Goal: Information Seeking & Learning: Understand process/instructions

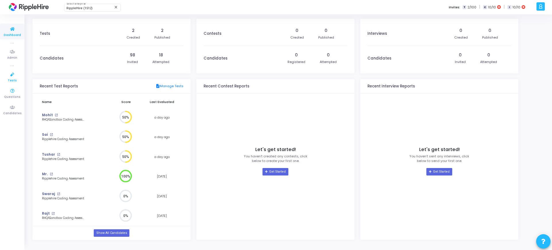
click at [5, 76] on link "Tests" at bounding box center [12, 77] width 24 height 16
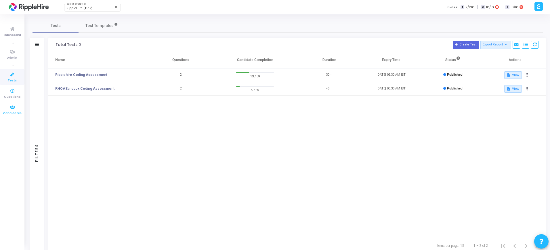
click at [14, 108] on icon at bounding box center [12, 107] width 12 height 7
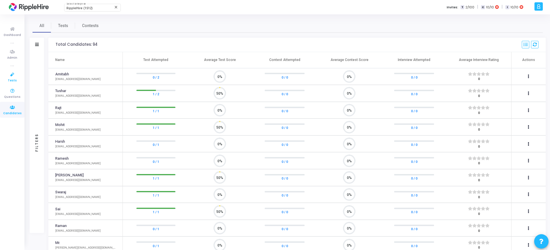
scroll to position [12, 15]
click at [11, 77] on icon at bounding box center [12, 74] width 12 height 7
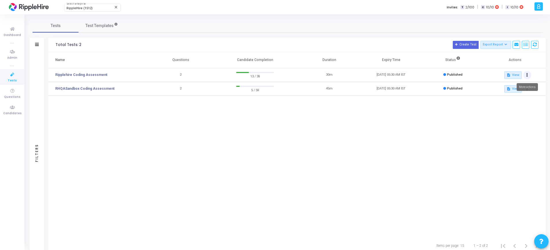
click at [527, 74] on button at bounding box center [527, 75] width 8 height 8
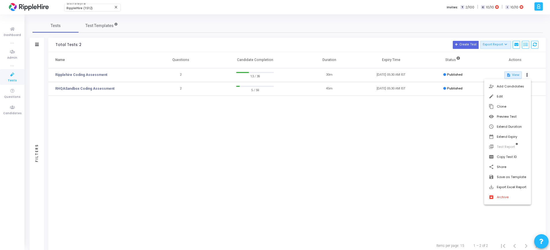
click at [79, 74] on div at bounding box center [275, 125] width 550 height 250
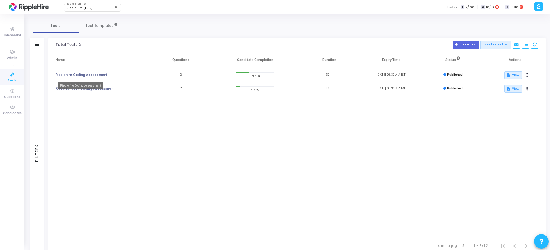
click at [79, 74] on link "Ripplehire Coding Assessment" at bounding box center [81, 74] width 52 height 5
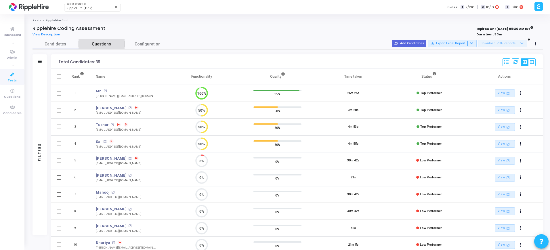
click at [100, 47] on link "Questions" at bounding box center [101, 44] width 46 height 10
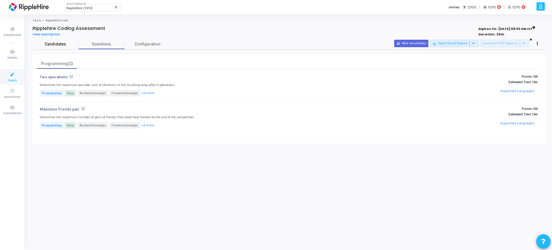
click at [49, 45] on span "Candidates" at bounding box center [55, 44] width 46 height 6
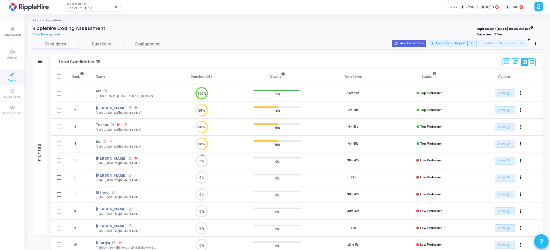
click at [15, 78] on span "Tests" at bounding box center [12, 80] width 9 height 5
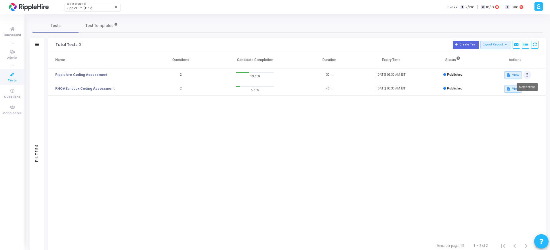
click at [526, 77] on button at bounding box center [527, 75] width 8 height 8
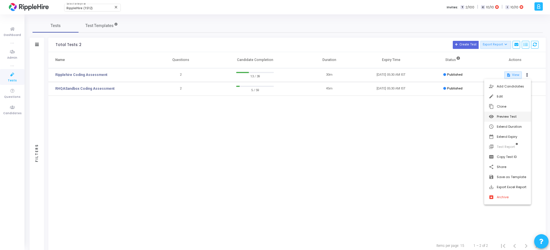
click at [506, 117] on button "visibility Preview Test" at bounding box center [507, 117] width 47 height 10
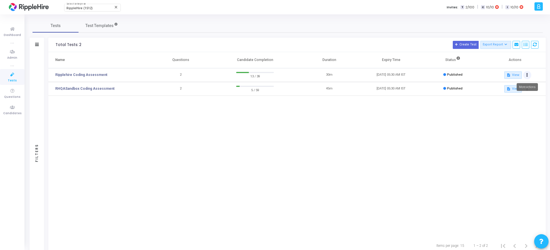
click at [525, 74] on button at bounding box center [527, 75] width 8 height 8
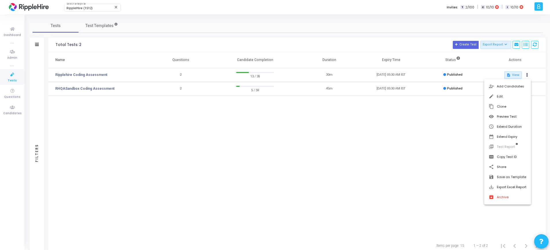
click at [455, 166] on div at bounding box center [275, 125] width 550 height 250
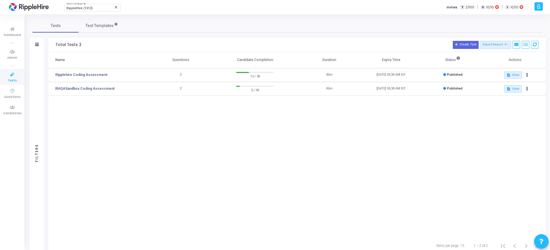
drag, startPoint x: 67, startPoint y: 74, endPoint x: 243, endPoint y: 152, distance: 193.2
click at [243, 152] on div "Name Questions Candidate Completion Duration Expiry Time Status Actions Rippleh…" at bounding box center [296, 144] width 497 height 185
click at [89, 76] on link "Ripplehire Coding Assessment" at bounding box center [81, 74] width 52 height 5
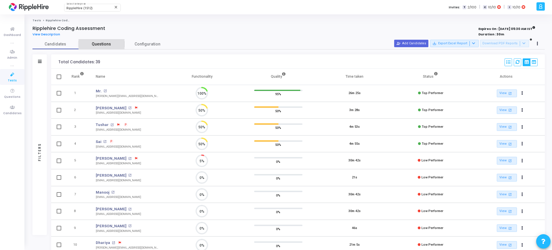
click at [101, 45] on span "Questions" at bounding box center [101, 44] width 46 height 6
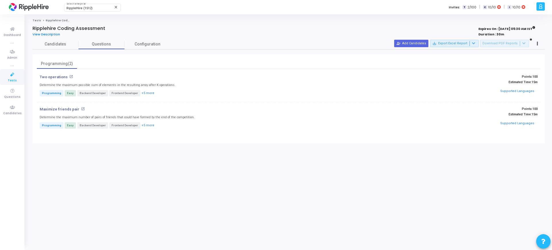
click at [69, 76] on mat-icon "open_in_new" at bounding box center [71, 77] width 4 height 4
click at [9, 106] on icon at bounding box center [12, 107] width 12 height 7
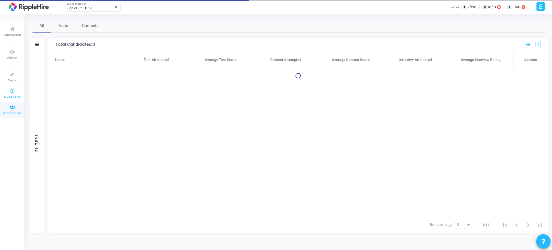
click at [11, 91] on icon at bounding box center [12, 90] width 12 height 7
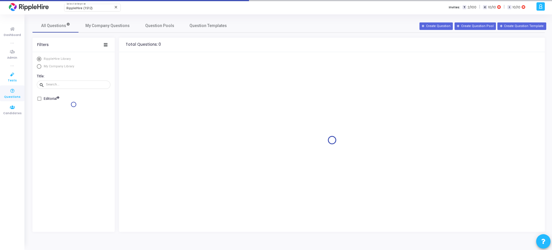
click at [12, 80] on span "Tests" at bounding box center [12, 80] width 9 height 5
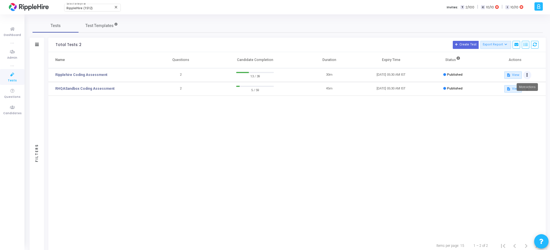
click at [528, 75] on button at bounding box center [527, 75] width 8 height 8
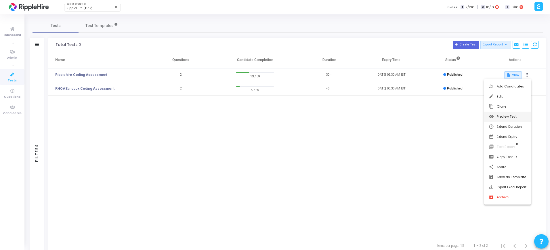
click at [514, 119] on button "visibility Preview Test" at bounding box center [507, 117] width 47 height 10
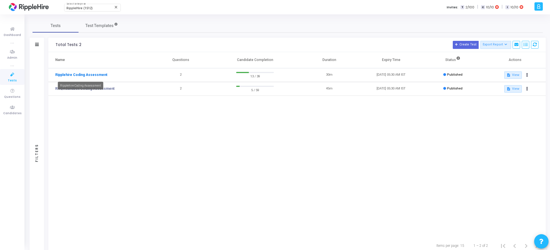
click at [95, 74] on link "Ripplehire Coding Assessment" at bounding box center [81, 74] width 52 height 5
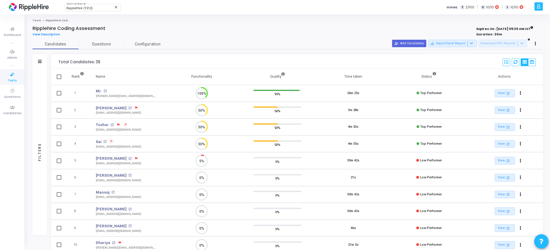
scroll to position [3, 3]
click at [98, 43] on span "Questions" at bounding box center [101, 44] width 46 height 6
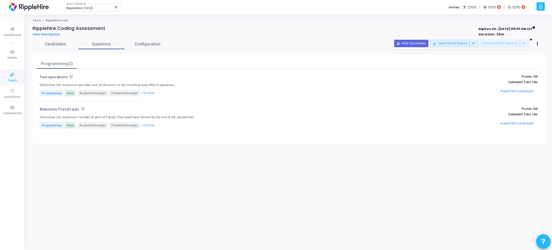
click at [69, 77] on mat-icon "open_in_new" at bounding box center [71, 77] width 4 height 4
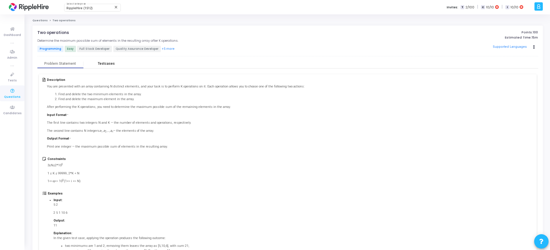
click at [111, 63] on div "Testcases" at bounding box center [106, 64] width 17 height 4
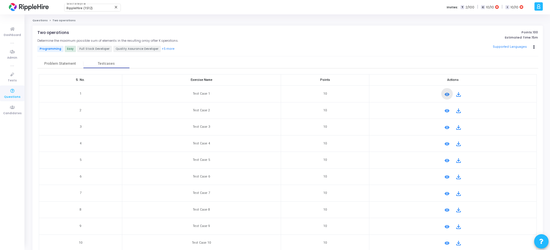
click at [444, 94] on mat-icon "remove_red_eye" at bounding box center [446, 94] width 7 height 7
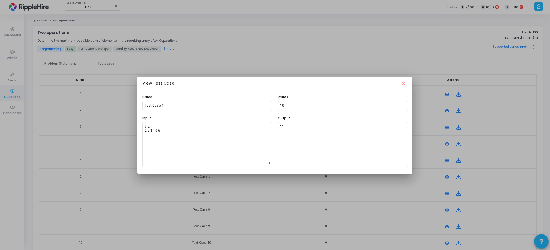
click at [404, 82] on mat-icon "close" at bounding box center [403, 83] width 7 height 7
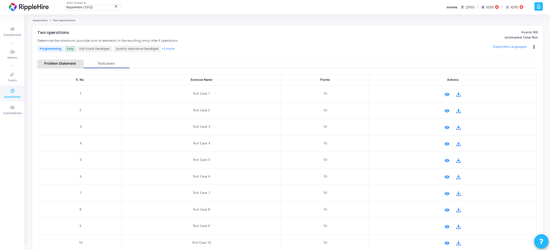
click at [72, 62] on div "Problem Statement" at bounding box center [60, 64] width 32 height 4
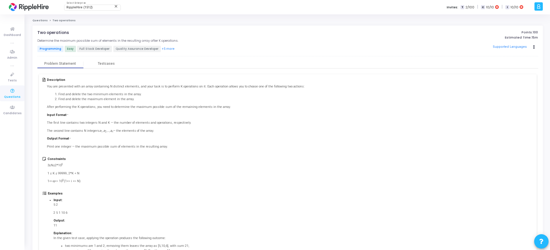
scroll to position [36, 0]
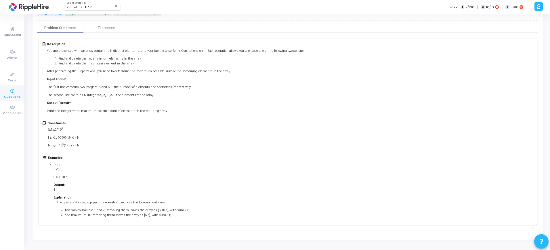
drag, startPoint x: 41, startPoint y: 80, endPoint x: 193, endPoint y: 227, distance: 211.6
click at [193, 227] on div "Description You are presented with an array containing N distinct elements, and…" at bounding box center [287, 131] width 500 height 197
copy div "Description You are presented with an array containing N distinct elements, and…"
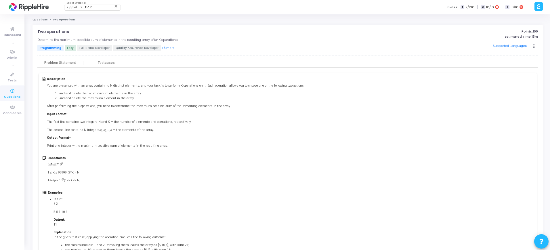
scroll to position [0, 0]
click at [40, 31] on p "Two operations" at bounding box center [53, 32] width 32 height 5
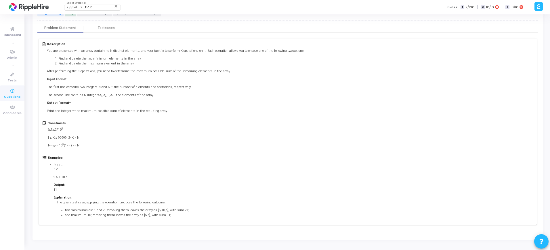
drag, startPoint x: 37, startPoint y: 31, endPoint x: 196, endPoint y: 257, distance: 276.2
click at [196, 214] on html "RippleHire (1512) Select Enterprise close A Admin Settings Account settings and…" at bounding box center [275, 89] width 550 height 250
copy div "Two operations open_in_new Determine the maximum possible sum of elements in th…"
click at [348, 139] on div "Constraints 3≤N≤2*10 5 1 ≤ K ≤ 99999, 2*K < N 1<= a i <= 10 9 (1<= i <= N)" at bounding box center [288, 138] width 490 height 34
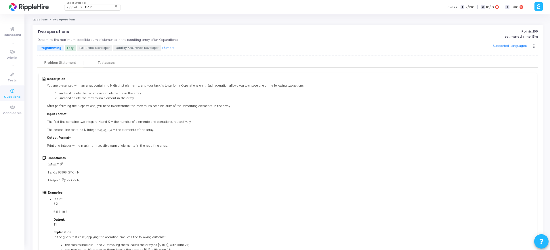
scroll to position [0, 0]
click at [16, 91] on icon at bounding box center [12, 90] width 12 height 7
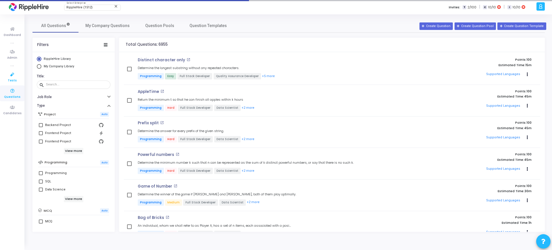
click at [15, 81] on span "Tests" at bounding box center [12, 80] width 9 height 5
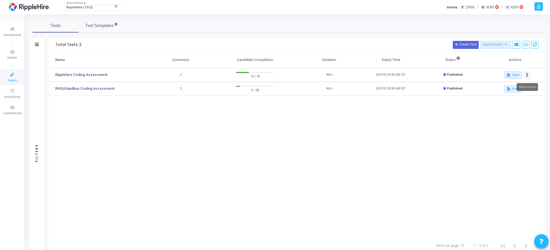
click at [528, 74] on button at bounding box center [527, 75] width 8 height 8
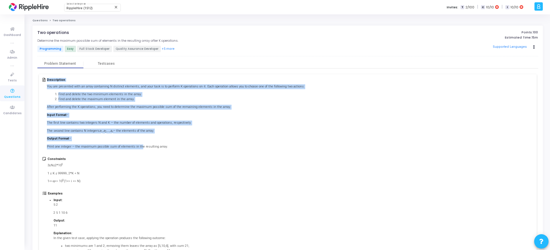
drag, startPoint x: 42, startPoint y: 78, endPoint x: 136, endPoint y: 150, distance: 118.4
click at [136, 150] on div "Description You are presented with an array containing N distinct elements, and…" at bounding box center [288, 167] width 498 height 186
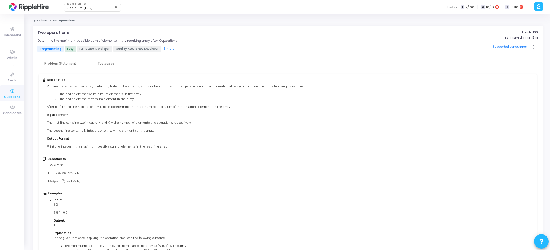
click at [188, 174] on div "Constraints 3≤N≤2*10 5 1 ≤ K ≤ 99999, 2*K < N 1<= a i <= 10 9 (1<= i <= N)" at bounding box center [288, 174] width 490 height 34
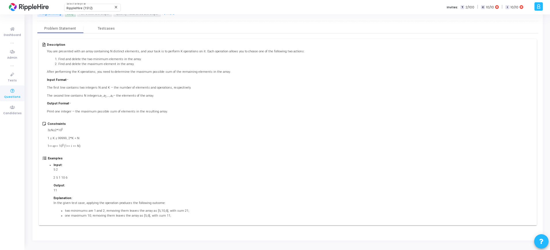
scroll to position [36, 0]
drag, startPoint x: 52, startPoint y: 168, endPoint x: 62, endPoint y: 168, distance: 10.1
click at [62, 168] on ul "Input: 5 2 2 5 1 10 6 Output: 11 Explanation: In the given test case, applying …" at bounding box center [121, 189] width 147 height 55
click at [149, 187] on p "11" at bounding box center [121, 189] width 136 height 5
drag, startPoint x: 51, startPoint y: 166, endPoint x: 72, endPoint y: 177, distance: 24.0
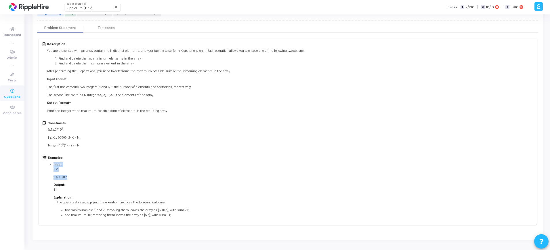
click at [72, 177] on li "Input: 5 2 2 5 1 10 6 Output: 11 Explanation: In the given test case, applying …" at bounding box center [121, 189] width 136 height 55
click at [73, 170] on p "5 2" at bounding box center [121, 169] width 136 height 5
drag, startPoint x: 47, startPoint y: 166, endPoint x: 86, endPoint y: 170, distance: 39.0
click at [77, 173] on div "Examples Input: 5 2 2 5 1 10 6 Output: 11 Explanation: In the given test case, …" at bounding box center [288, 188] width 490 height 65
click at [89, 170] on p "5 2" at bounding box center [121, 169] width 136 height 5
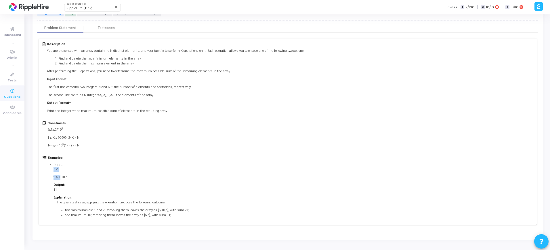
drag, startPoint x: 53, startPoint y: 169, endPoint x: 66, endPoint y: 171, distance: 12.8
click at [62, 172] on ul "Input: 5 2 2 5 1 10 6 Output: 11 Explanation: In the given test case, applying …" at bounding box center [121, 189] width 147 height 55
click at [71, 169] on p "5 2" at bounding box center [121, 169] width 136 height 5
click at [85, 169] on p "5 2" at bounding box center [121, 169] width 136 height 5
drag, startPoint x: 54, startPoint y: 169, endPoint x: 59, endPoint y: 168, distance: 5.0
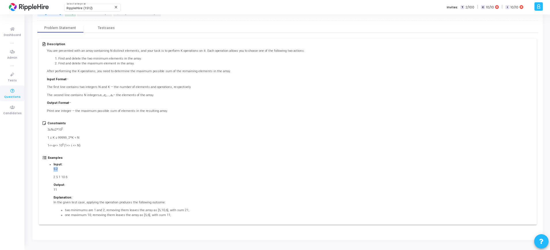
click at [59, 168] on p "5 2" at bounding box center [121, 169] width 136 height 5
drag, startPoint x: 52, startPoint y: 178, endPoint x: 75, endPoint y: 178, distance: 23.3
click at [75, 178] on ul "Input: 5 2 2 5 1 10 6 Output: 11 Explanation: In the given test case, applying …" at bounding box center [121, 189] width 147 height 55
click at [127, 174] on div "5 2 2 5 1 10 6" at bounding box center [121, 173] width 136 height 13
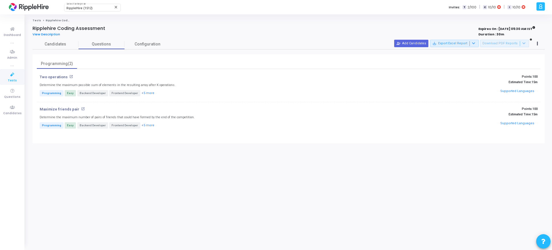
click at [9, 73] on icon at bounding box center [12, 74] width 12 height 7
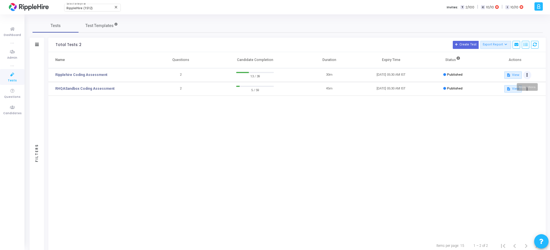
click at [525, 74] on button at bounding box center [527, 75] width 8 height 8
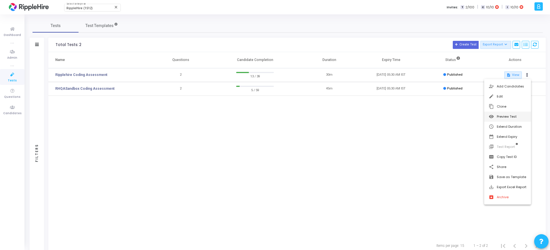
click at [514, 117] on button "visibility Preview Test" at bounding box center [507, 117] width 47 height 10
